Goal: Transaction & Acquisition: Purchase product/service

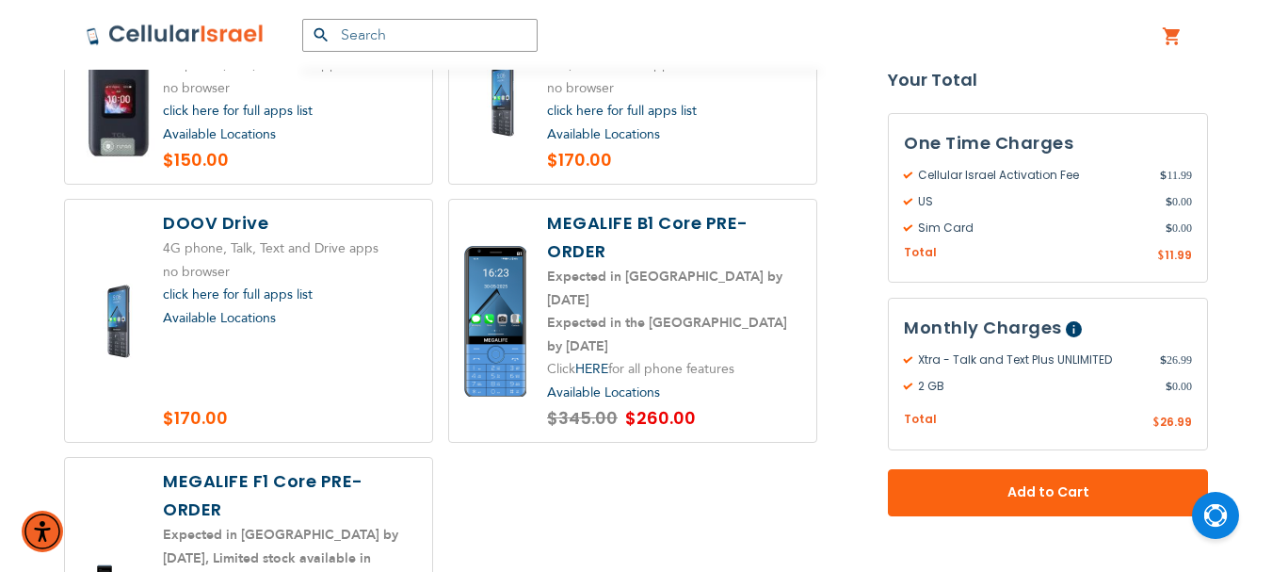
scroll to position [2825, 0]
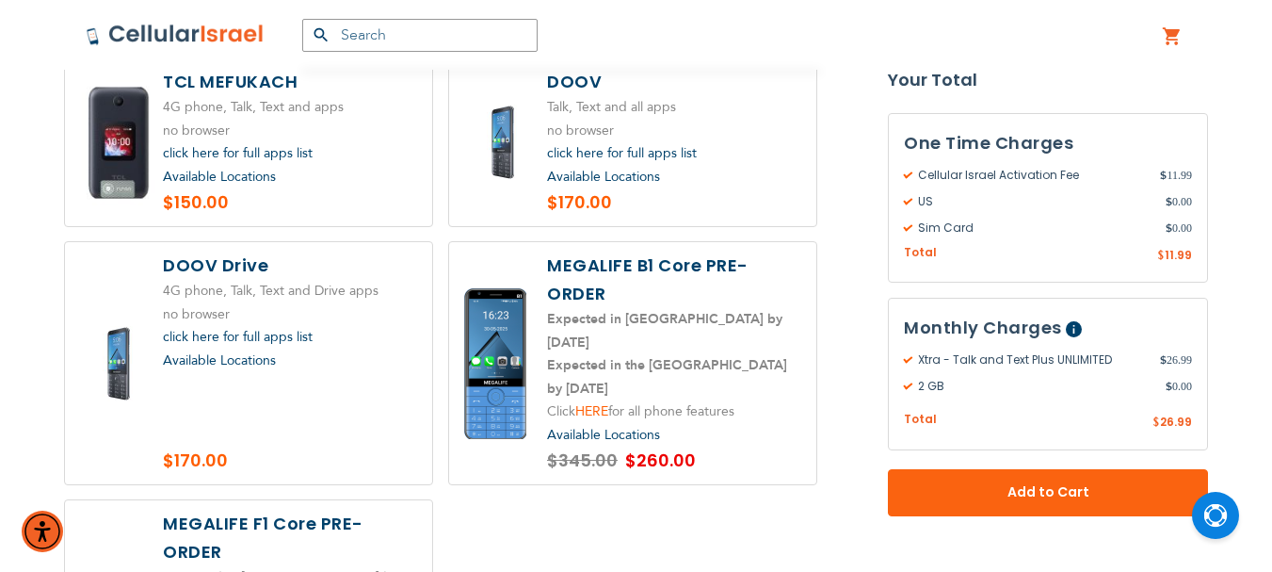
click at [596, 402] on link "HERE" at bounding box center [591, 411] width 33 height 18
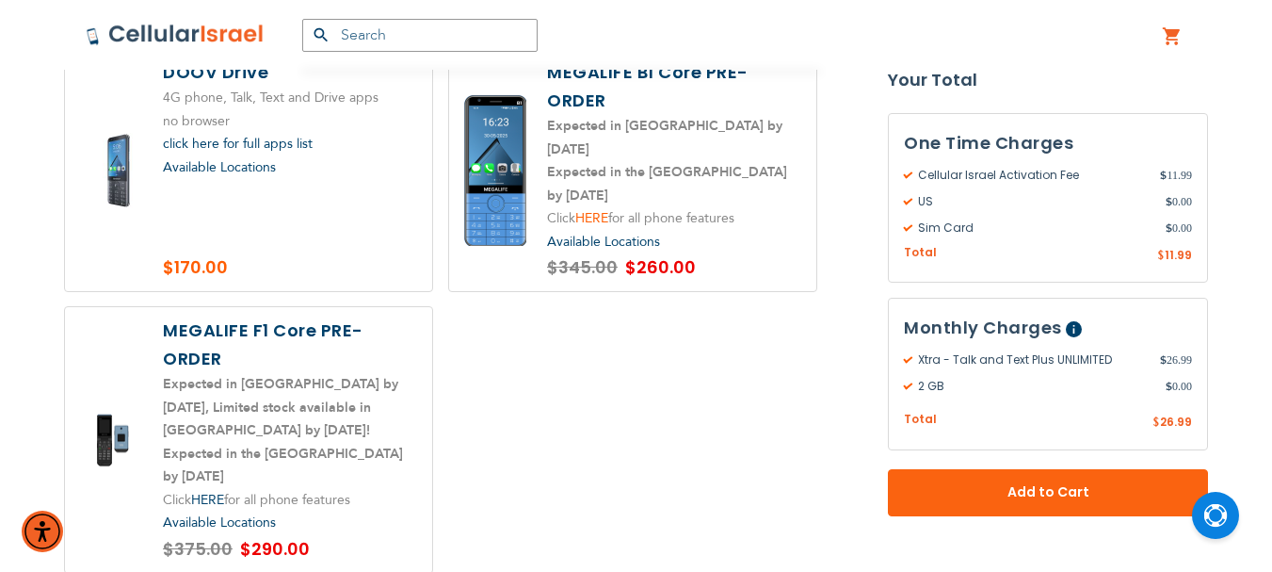
scroll to position [3107, 0]
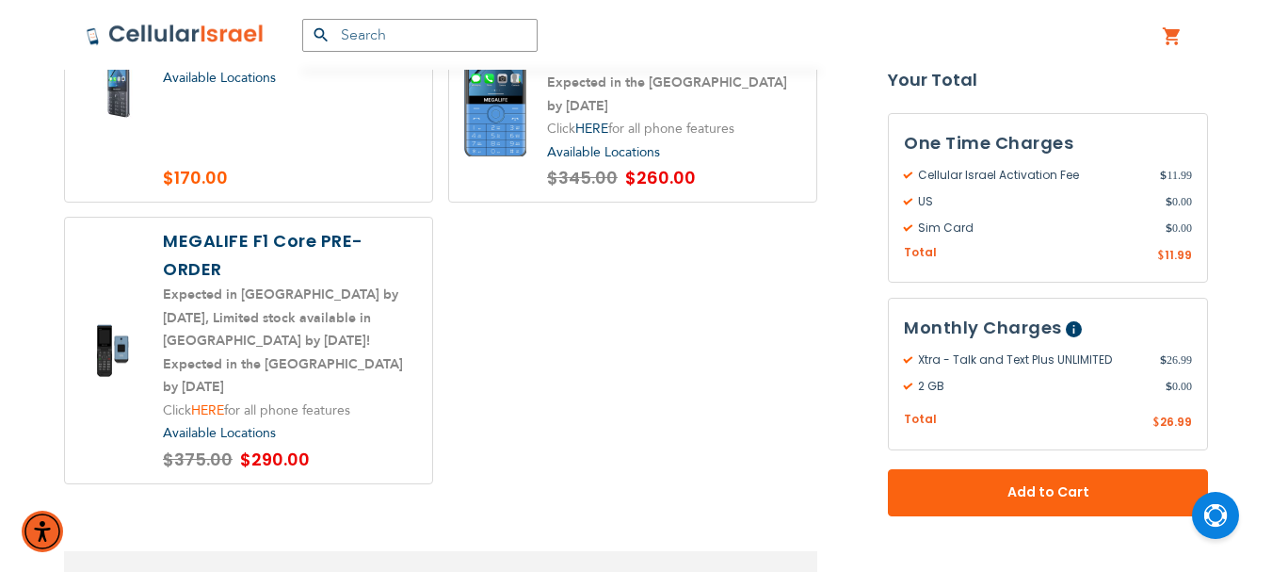
click at [215, 401] on link "HERE" at bounding box center [207, 410] width 33 height 18
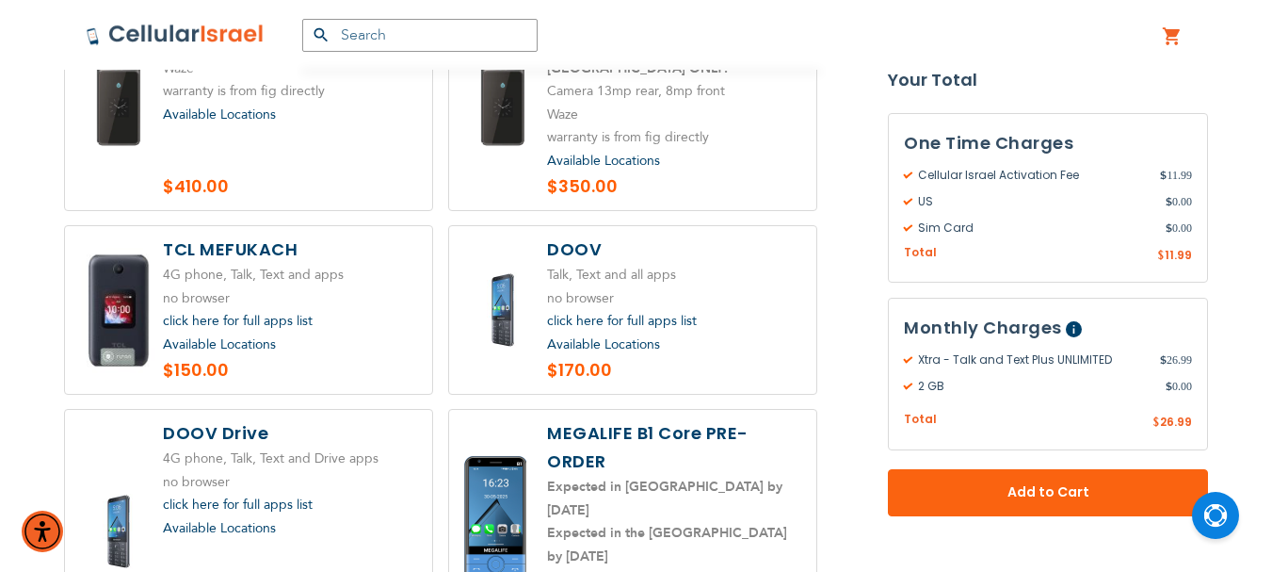
scroll to position [2542, 0]
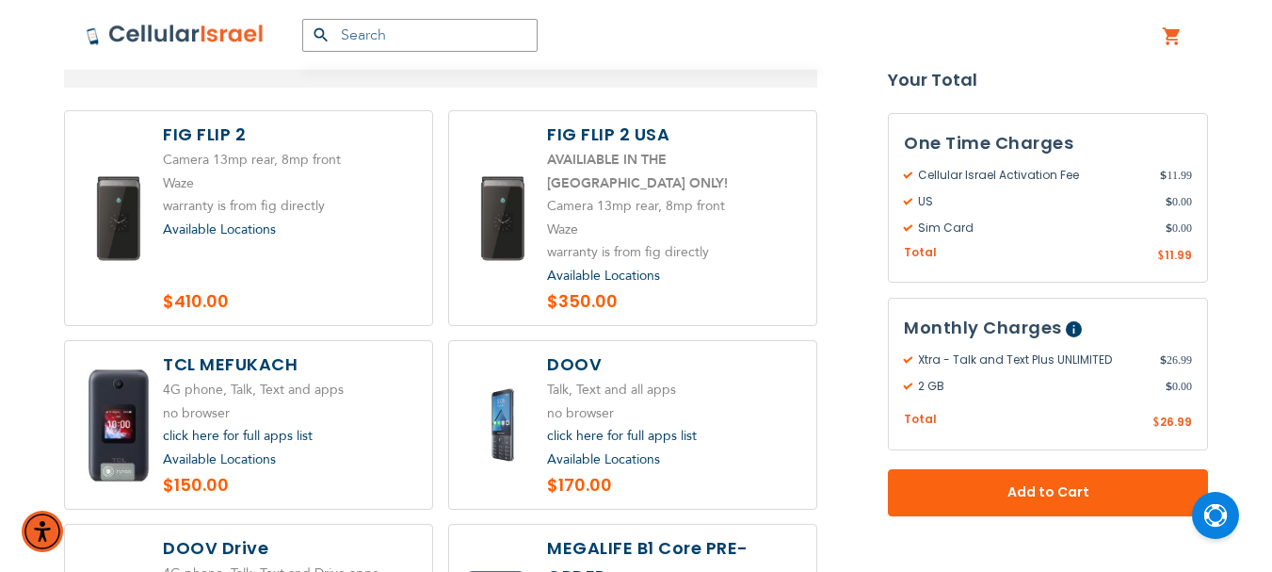
click at [255, 224] on span "Available Locations" at bounding box center [219, 229] width 113 height 18
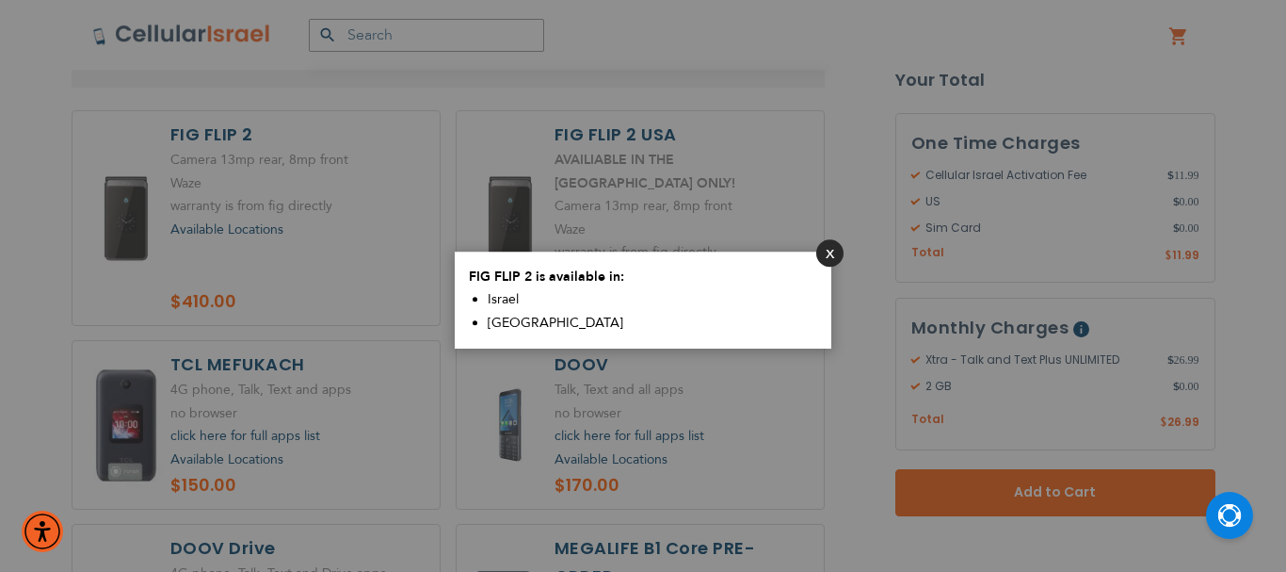
click at [834, 250] on button "Close" at bounding box center [829, 252] width 27 height 27
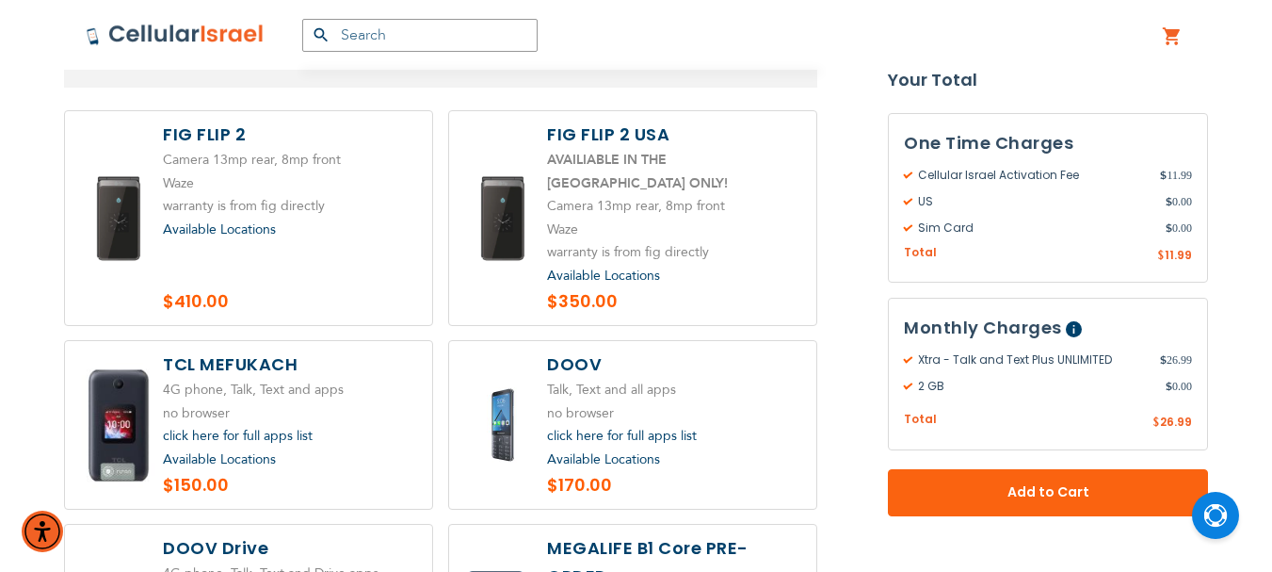
click at [593, 266] on span "Available Locations" at bounding box center [603, 275] width 113 height 18
click at [584, 266] on span "Available Locations" at bounding box center [603, 275] width 113 height 18
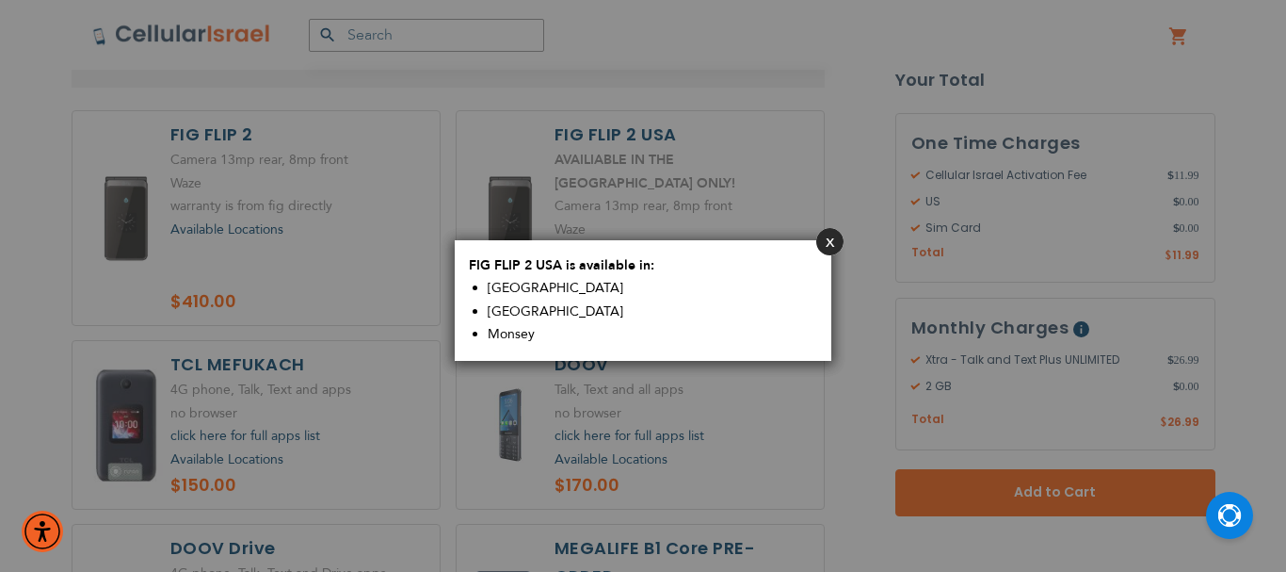
click at [833, 243] on button "Close" at bounding box center [829, 241] width 27 height 27
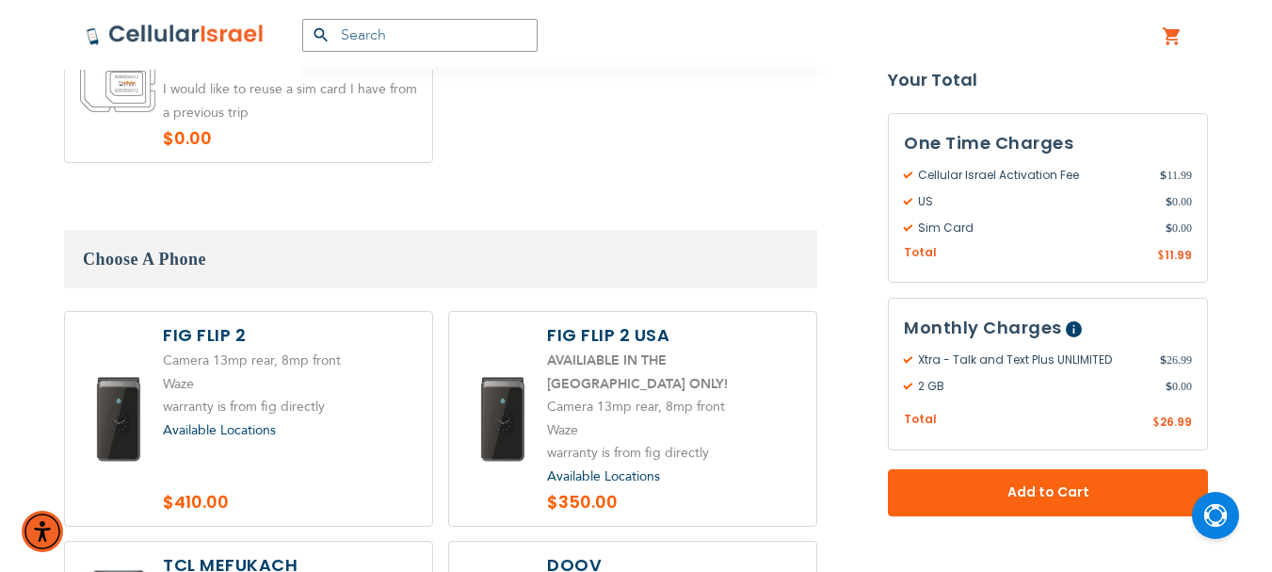
scroll to position [2448, 0]
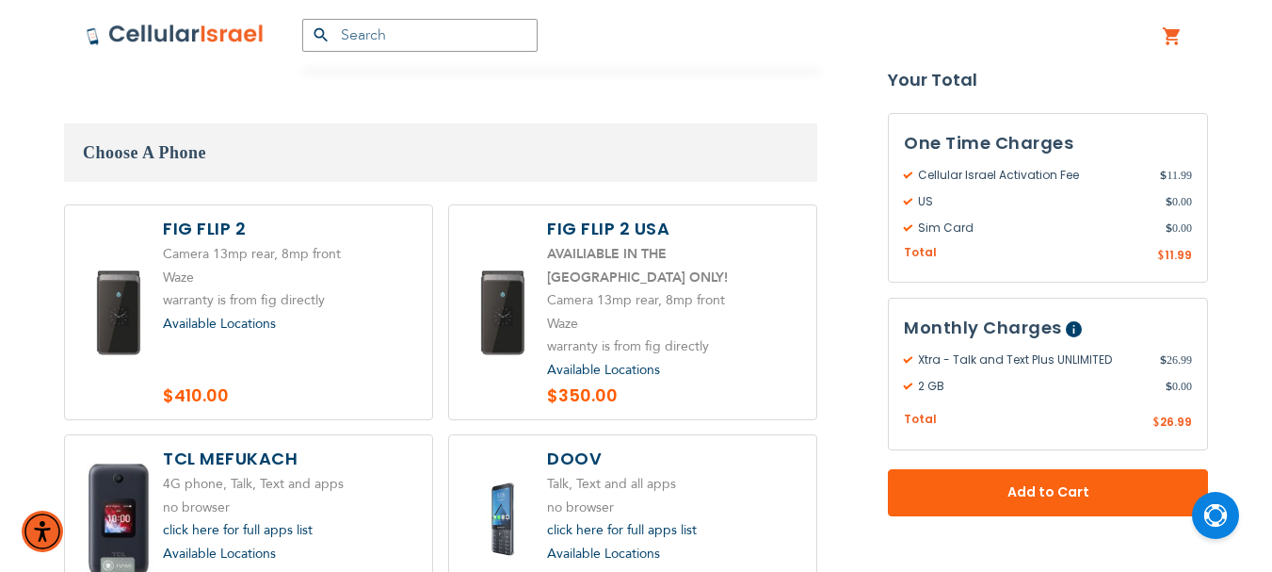
click at [251, 36] on img at bounding box center [175, 35] width 179 height 23
